Goal: Go to known website: Access a specific website the user already knows

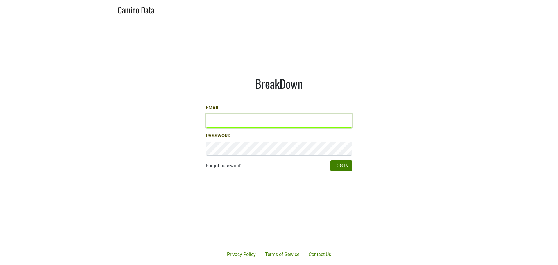
click at [246, 126] on input "Email" at bounding box center [279, 121] width 146 height 14
type input "thay@petermichaelwinery.com"
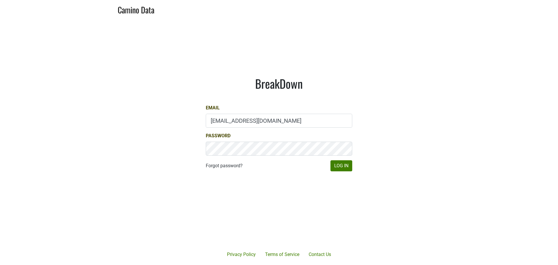
click at [271, 179] on div "BreakDown Email thay@petermichaelwinery.com Password Forgot password? Log In" at bounding box center [279, 123] width 174 height 123
click at [171, 78] on main "BreakDown Email thay@petermichaelwinery.com Password Forgot password? Log In" at bounding box center [279, 123] width 558 height 211
